Goal: Task Accomplishment & Management: Use online tool/utility

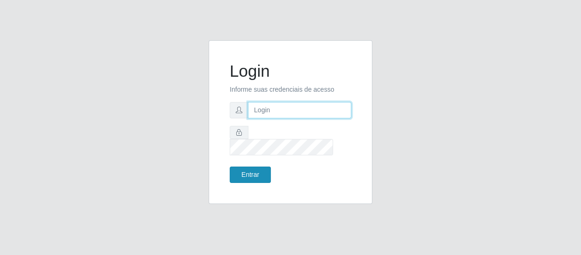
type input "[EMAIL_ADDRESS][DOMAIN_NAME]"
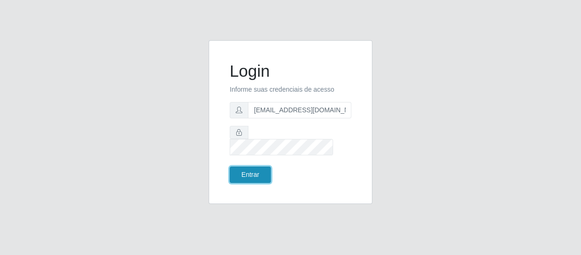
click at [252, 172] on button "Entrar" at bounding box center [250, 175] width 41 height 16
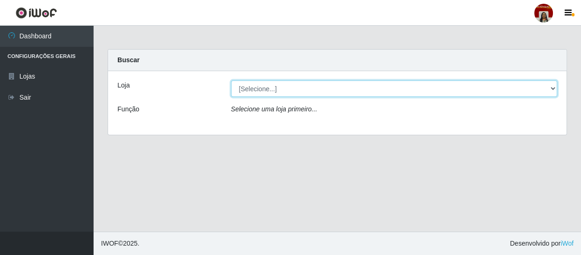
click at [280, 88] on select "[Selecione...] Mar Vermelho - Loja 04" at bounding box center [394, 89] width 327 height 16
select select "251"
click at [231, 81] on select "[Selecione...] Mar Vermelho - Loja 04" at bounding box center [394, 89] width 327 height 16
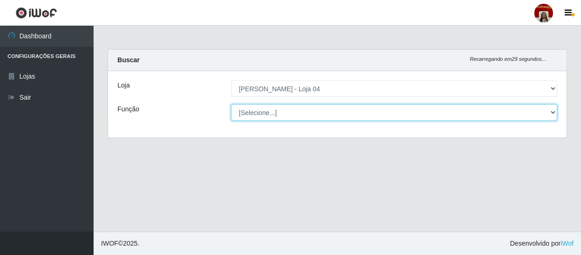
click at [289, 114] on select "[Selecione...] ASG ASG + ASG ++ Auxiliar de Depósito Auxiliar de Depósito + Aux…" at bounding box center [394, 112] width 327 height 16
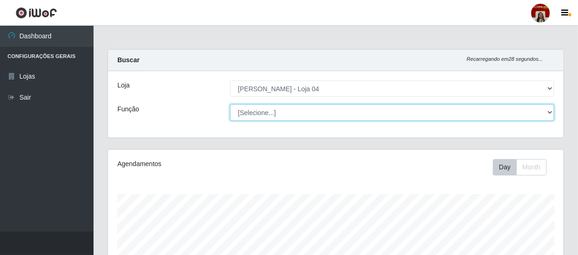
scroll to position [194, 456]
select select "22"
click at [445, 107] on select "[Selecione...] ASG ASG + ASG ++ Auxiliar de Depósito Auxiliar de Depósito + Aux…" at bounding box center [392, 112] width 324 height 16
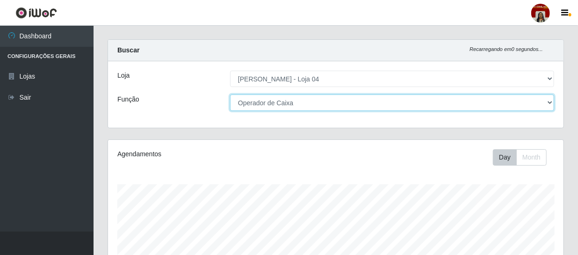
scroll to position [0, 0]
